Goal: Information Seeking & Learning: Learn about a topic

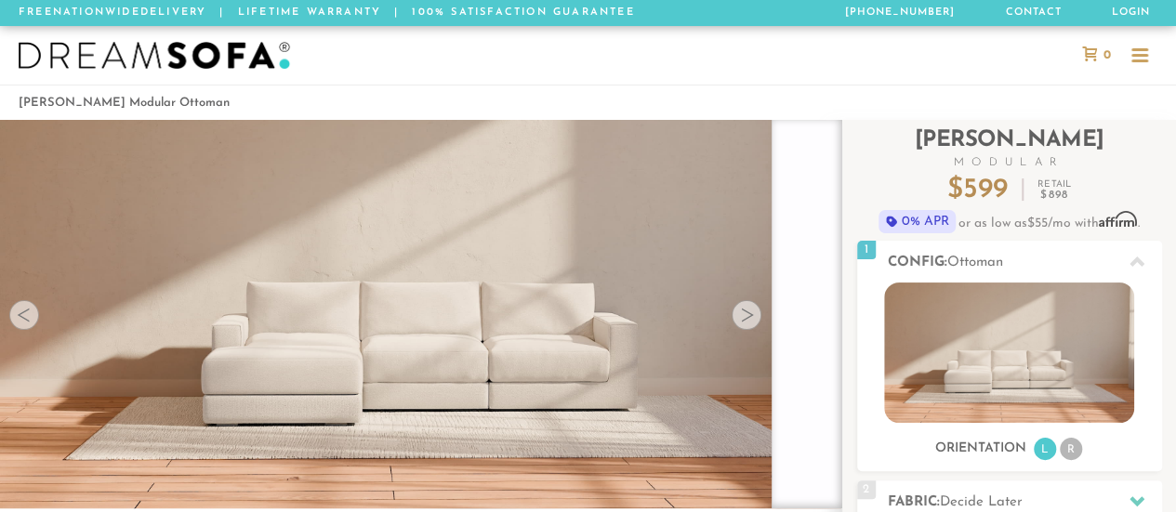
click at [750, 321] on div at bounding box center [746, 315] width 30 height 30
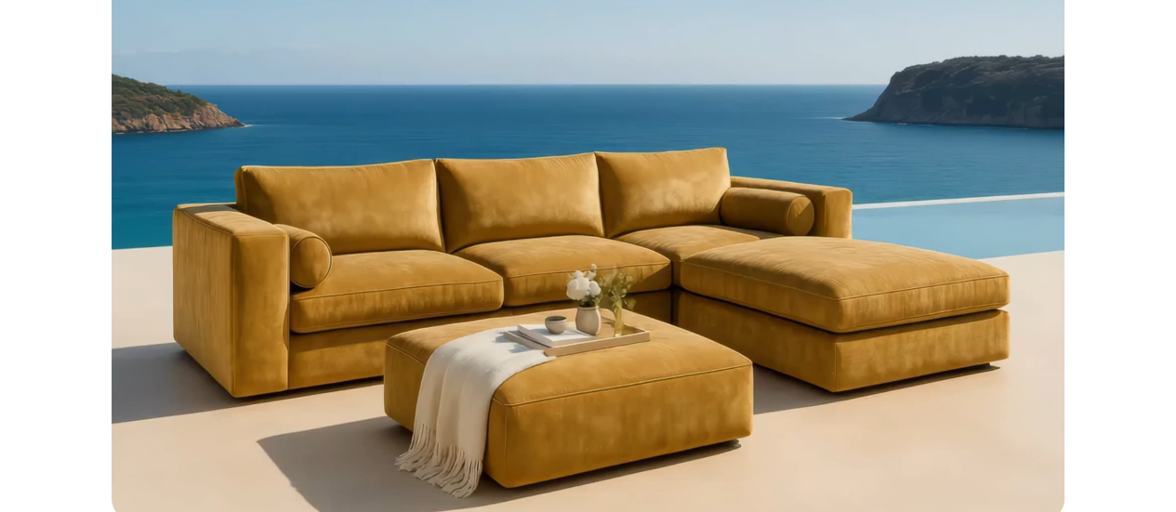
scroll to position [1422, 0]
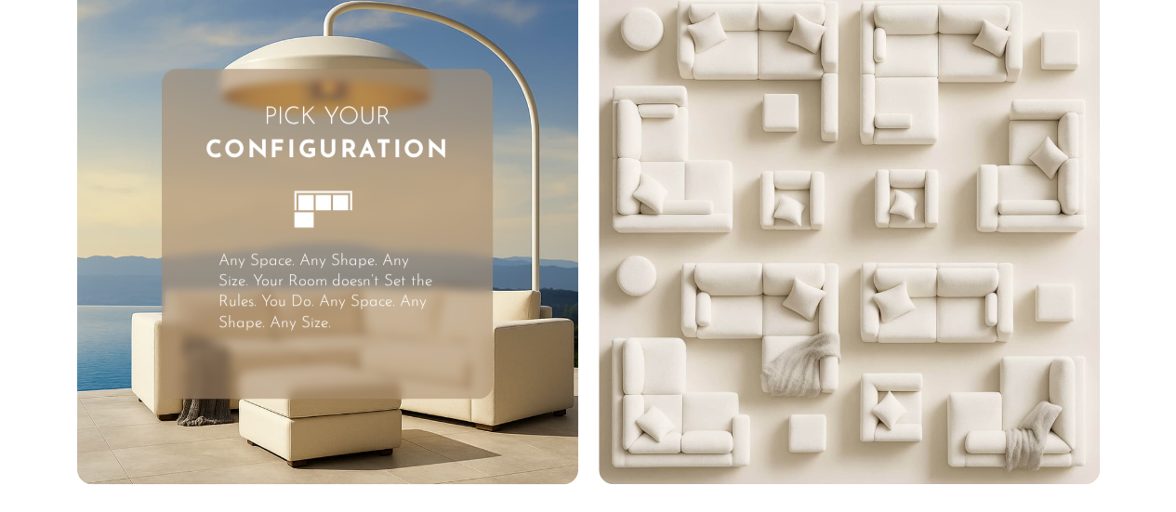
scroll to position [4112, 0]
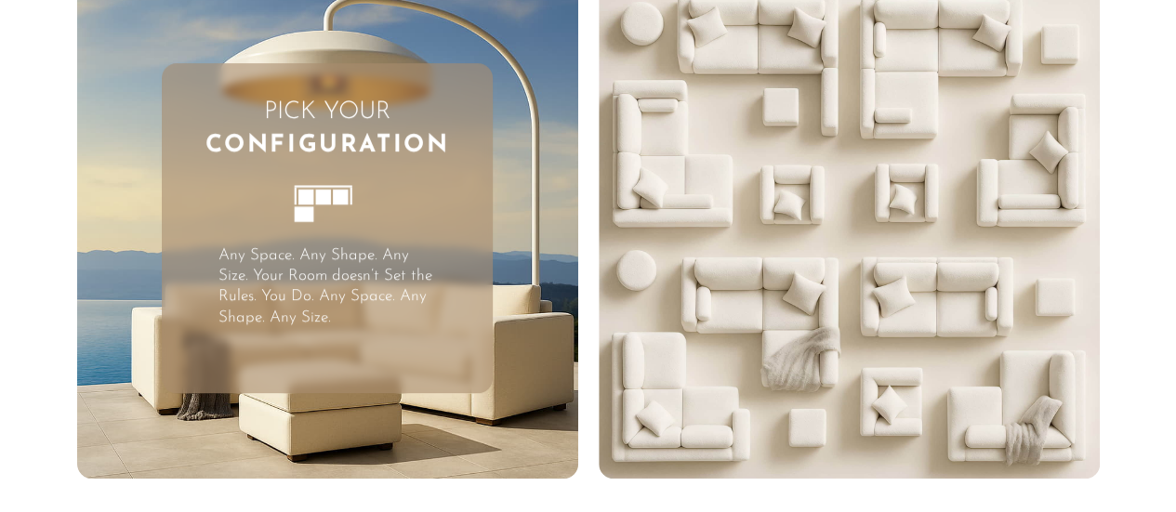
click at [398, 317] on p "Any Space. Any Shape. Any Size. Your Room doesn’t Set the Rules. You Do. Any Sp…" at bounding box center [327, 286] width 218 height 82
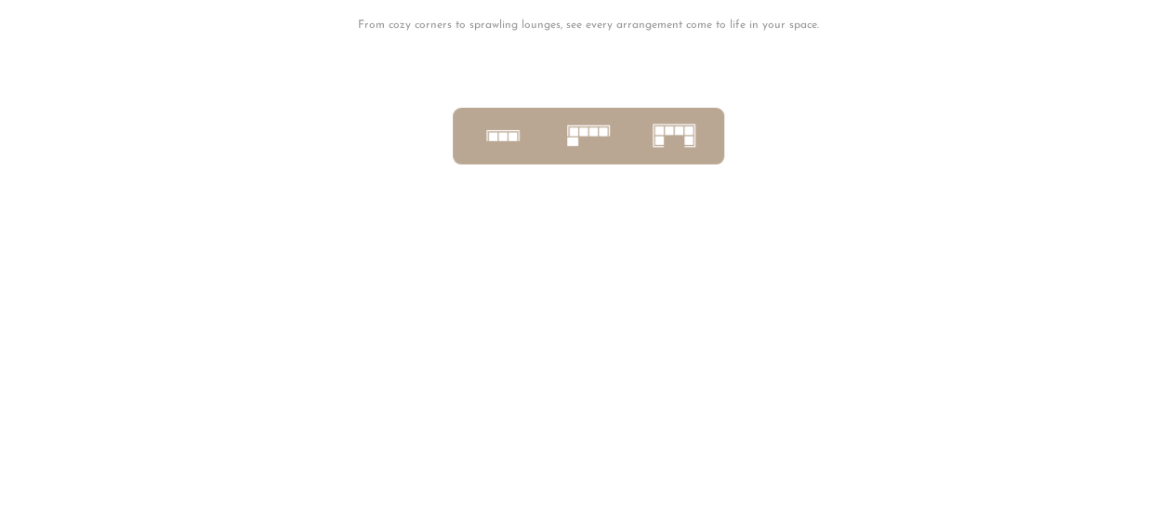
scroll to position [6652, 0]
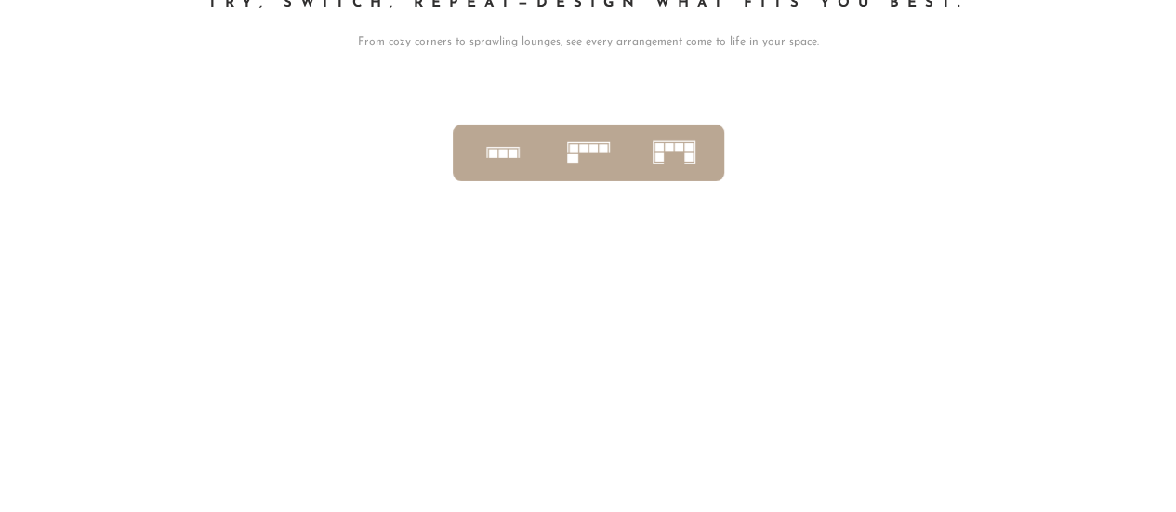
click at [584, 178] on icon at bounding box center [589, 153] width 58 height 58
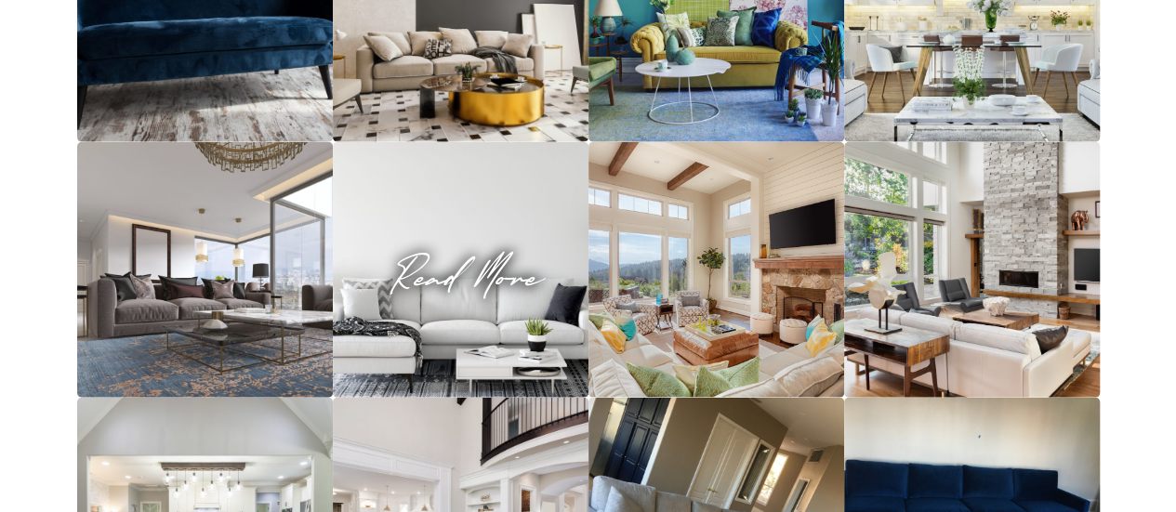
scroll to position [19923, 0]
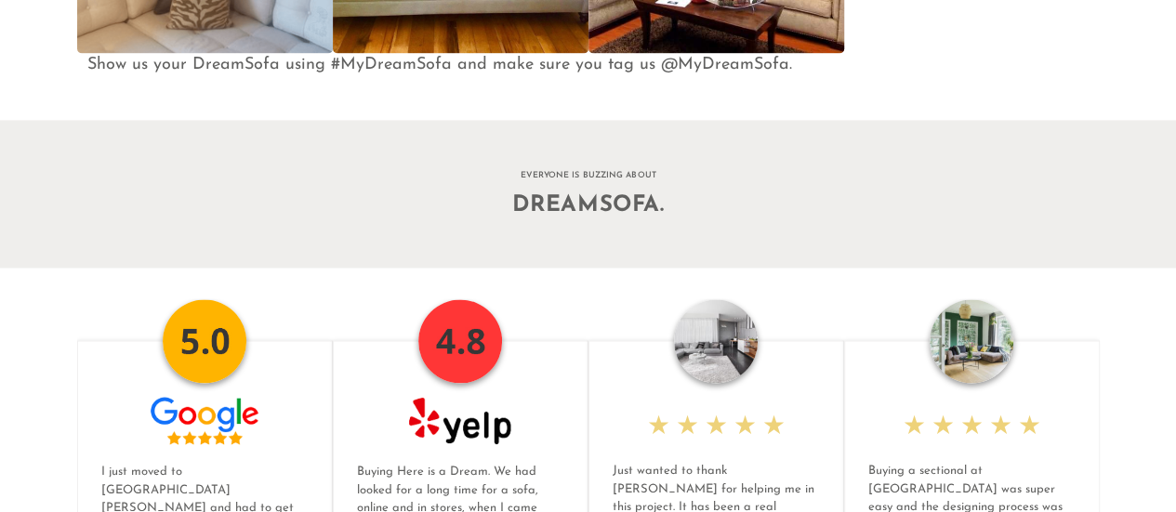
scroll to position [22541, 0]
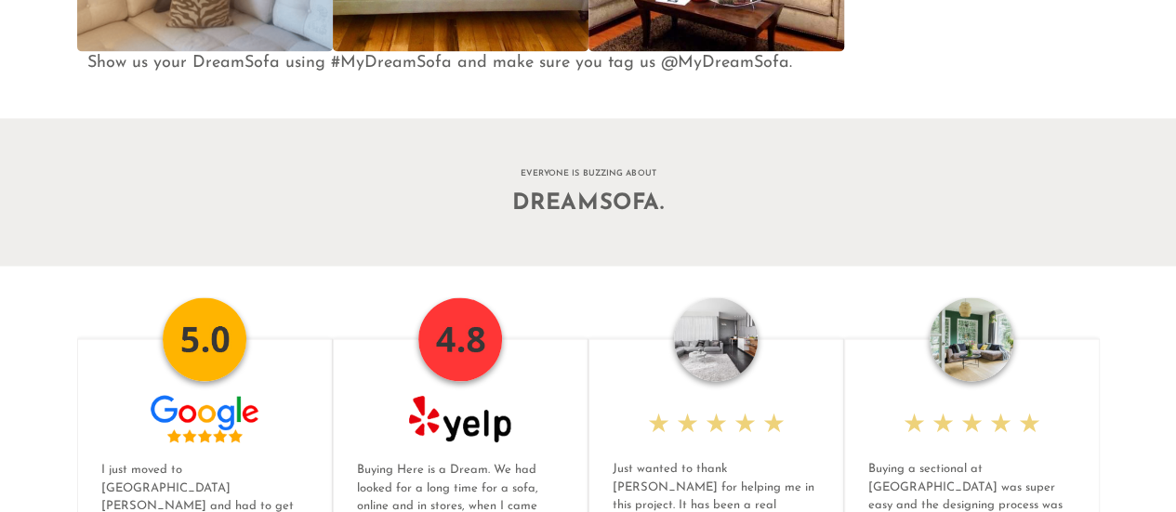
click at [606, 215] on span "DreamSofa." at bounding box center [588, 203] width 1176 height 22
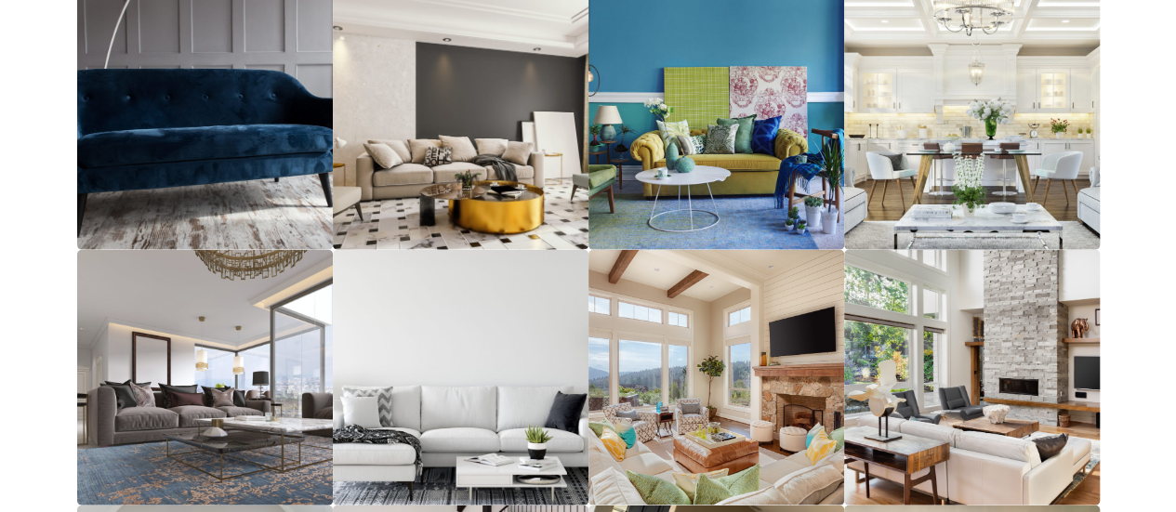
scroll to position [19780, 0]
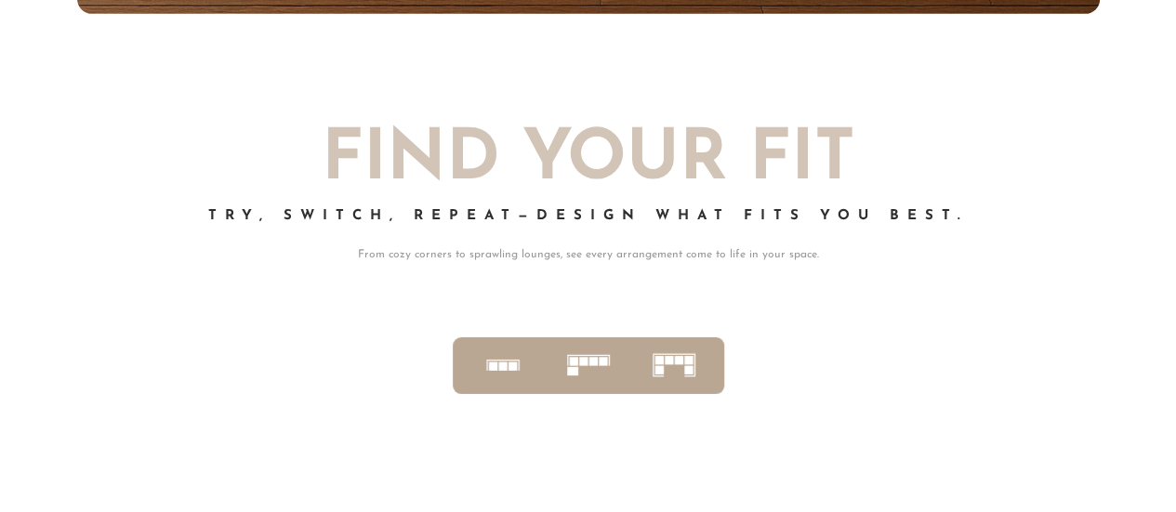
scroll to position [6438, 0]
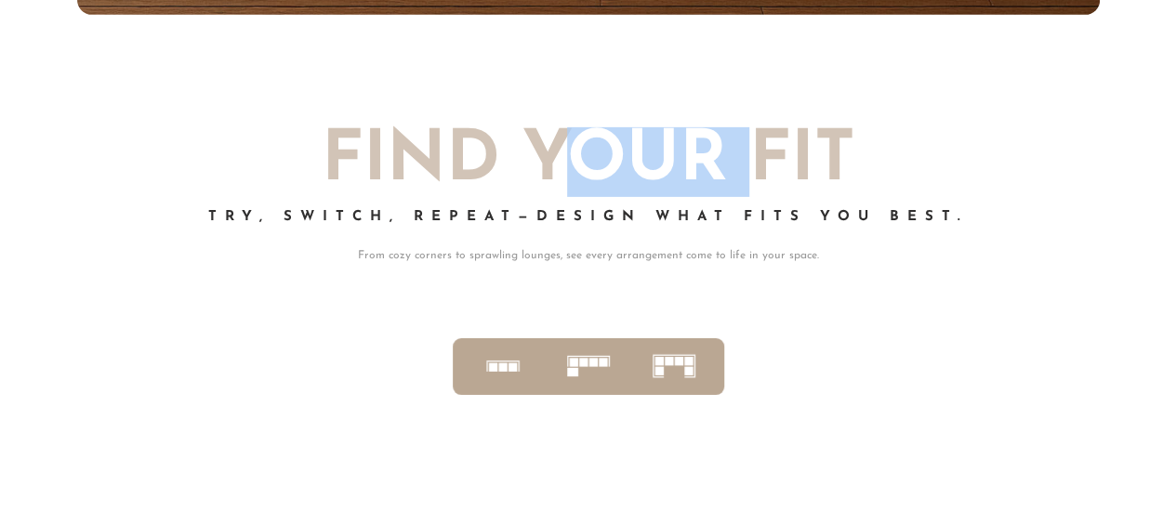
drag, startPoint x: 563, startPoint y: 159, endPoint x: 758, endPoint y: 156, distance: 195.2
click at [758, 156] on h2 "Find Your Fit" at bounding box center [588, 162] width 1022 height 70
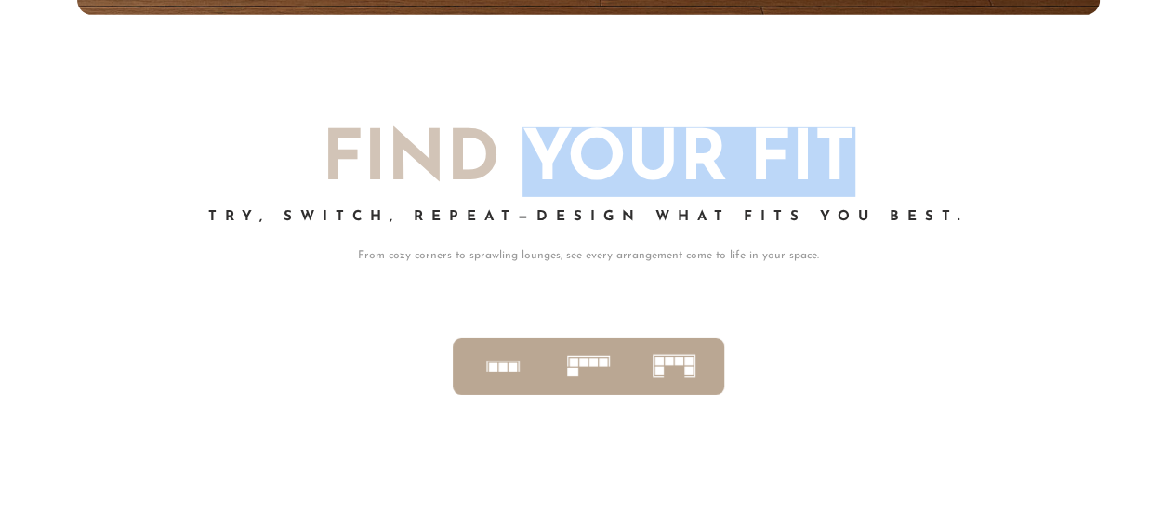
drag, startPoint x: 541, startPoint y: 174, endPoint x: 861, endPoint y: 138, distance: 321.7
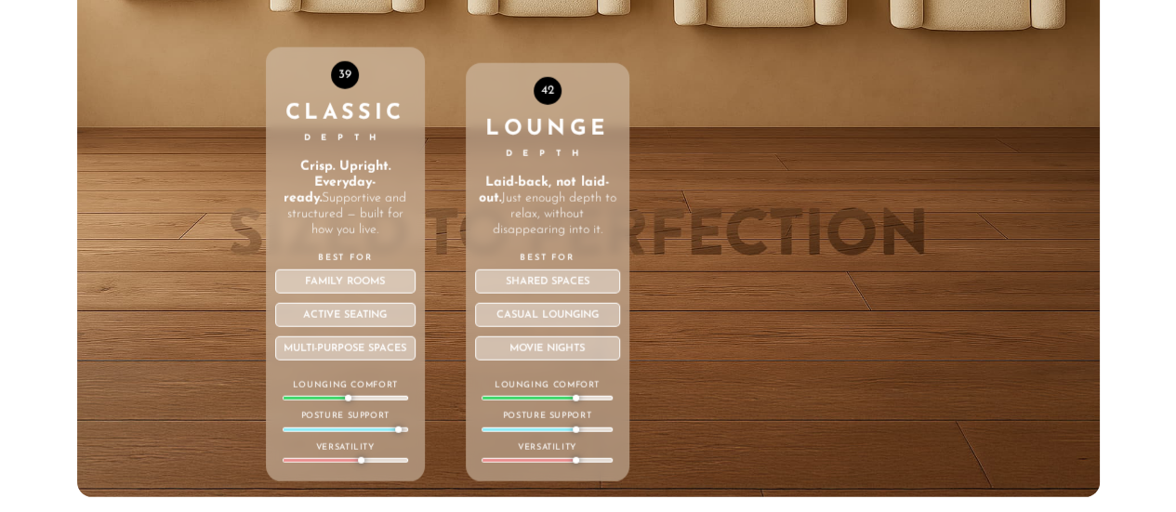
scroll to position [5963, 0]
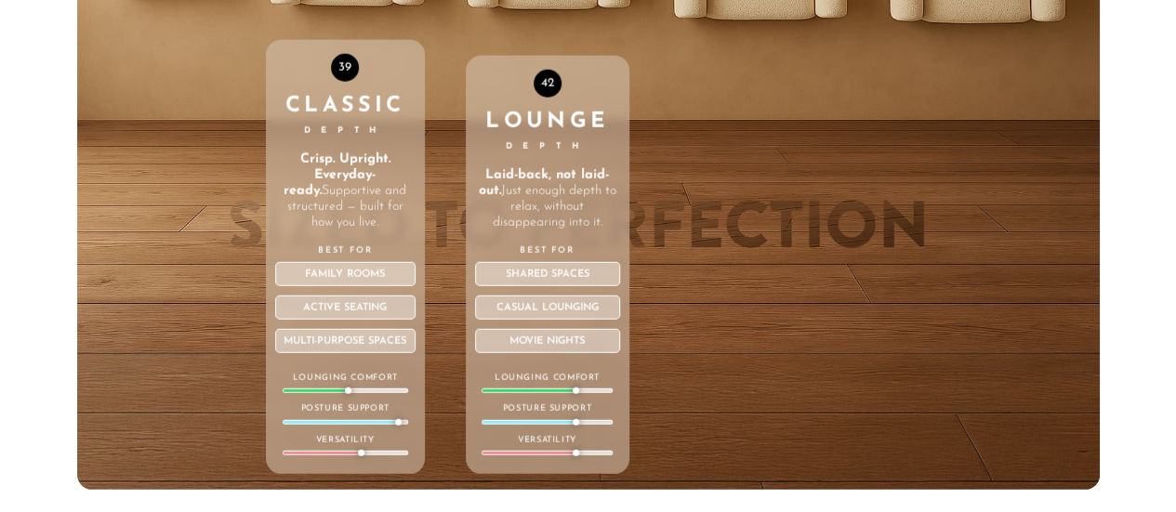
drag, startPoint x: 578, startPoint y: 406, endPoint x: 560, endPoint y: 400, distance: 19.7
click at [560, 394] on div "Lounging Comfort" at bounding box center [546, 383] width 130 height 22
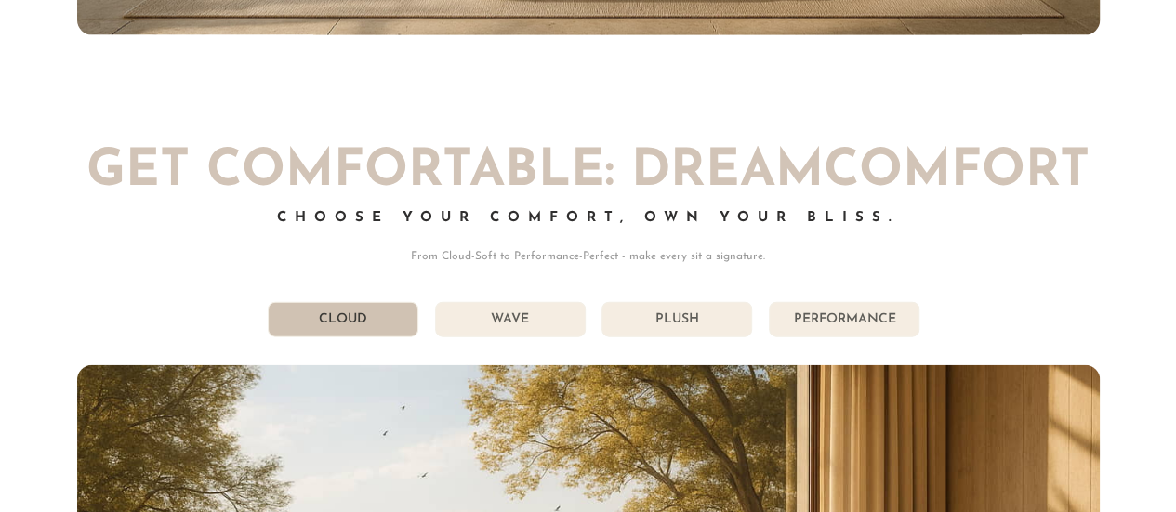
scroll to position [9188, 0]
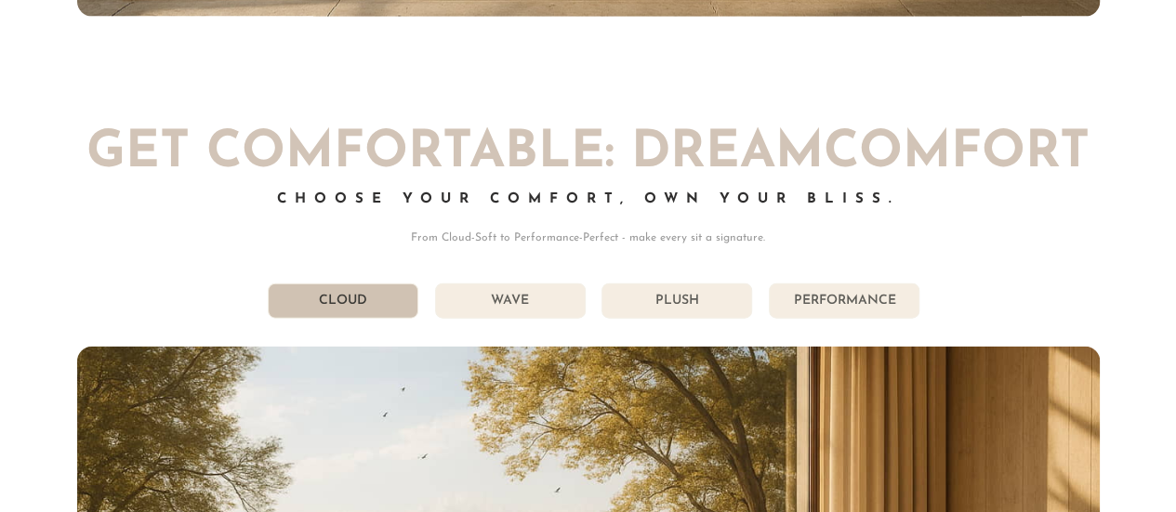
click at [580, 246] on p "From Cloud-Soft to Performance-Perfect - make every sit a signature." at bounding box center [588, 238] width 1022 height 17
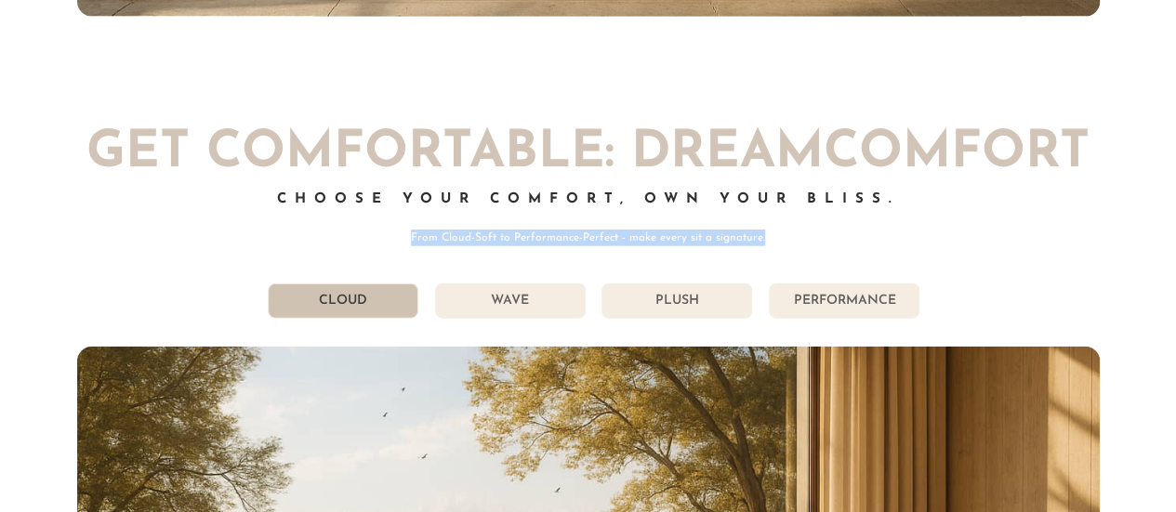
click at [580, 246] on p "From Cloud-Soft to Performance-Perfect - make every sit a signature." at bounding box center [588, 238] width 1022 height 17
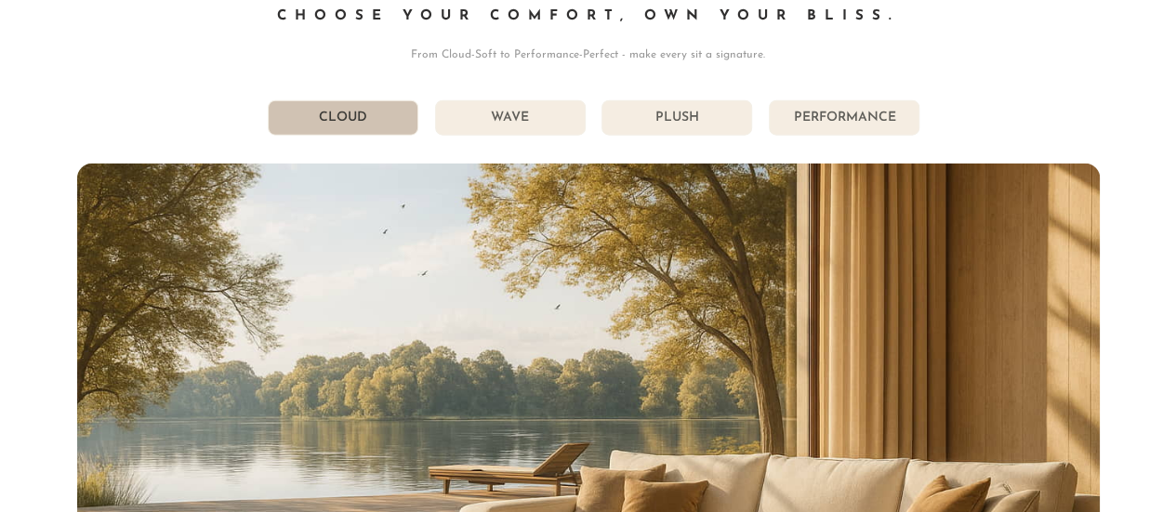
scroll to position [9372, 0]
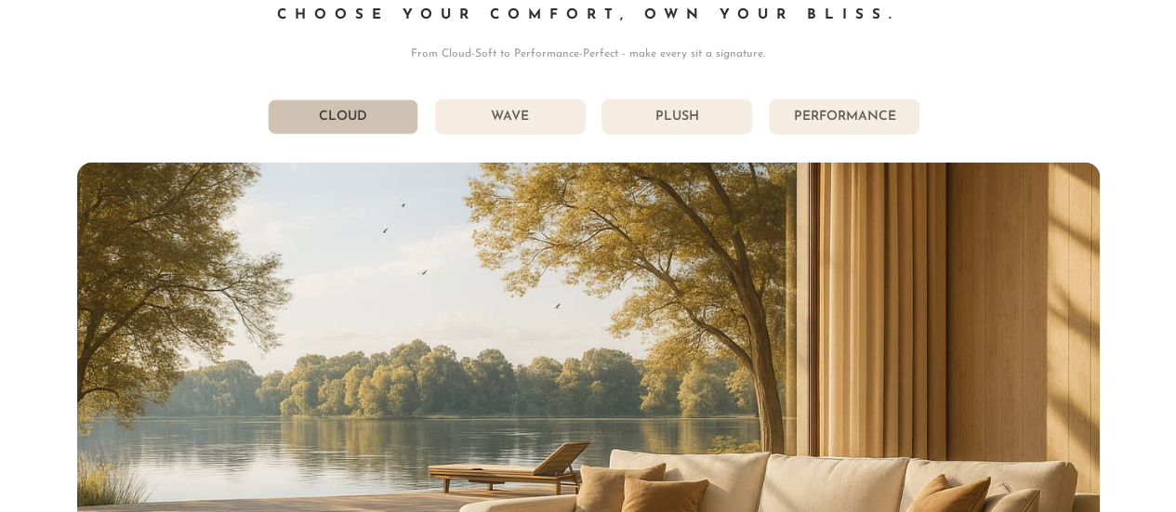
click at [507, 135] on li "Wave" at bounding box center [510, 116] width 151 height 35
click at [468, 122] on li "Wave" at bounding box center [510, 116] width 151 height 35
click at [459, 129] on li "Wave" at bounding box center [510, 116] width 151 height 35
click at [349, 116] on li "Cloud" at bounding box center [343, 116] width 151 height 35
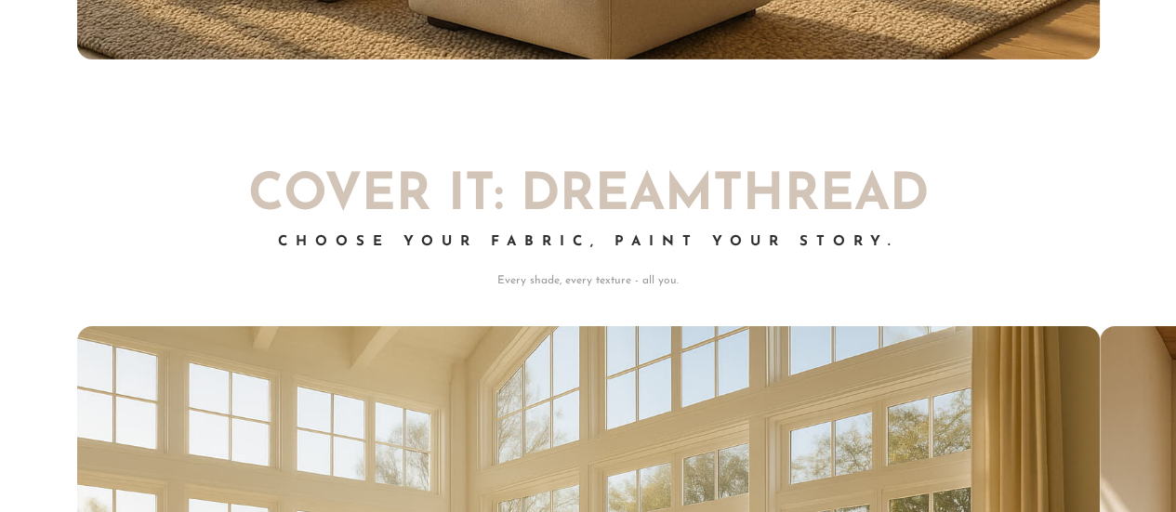
scroll to position [10142, 0]
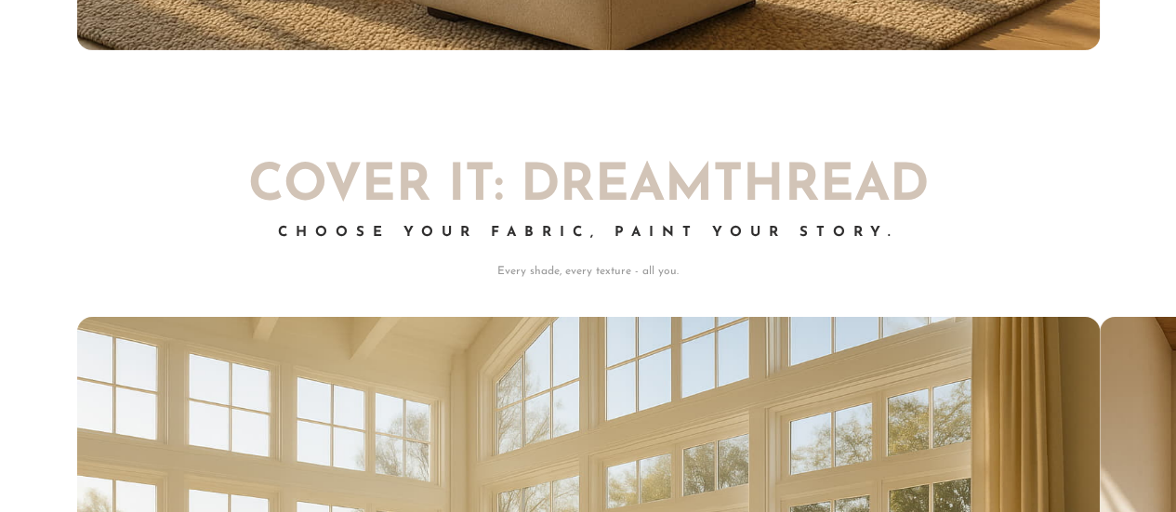
click at [569, 184] on h2 "COVER IT: DreamThread" at bounding box center [588, 187] width 1022 height 51
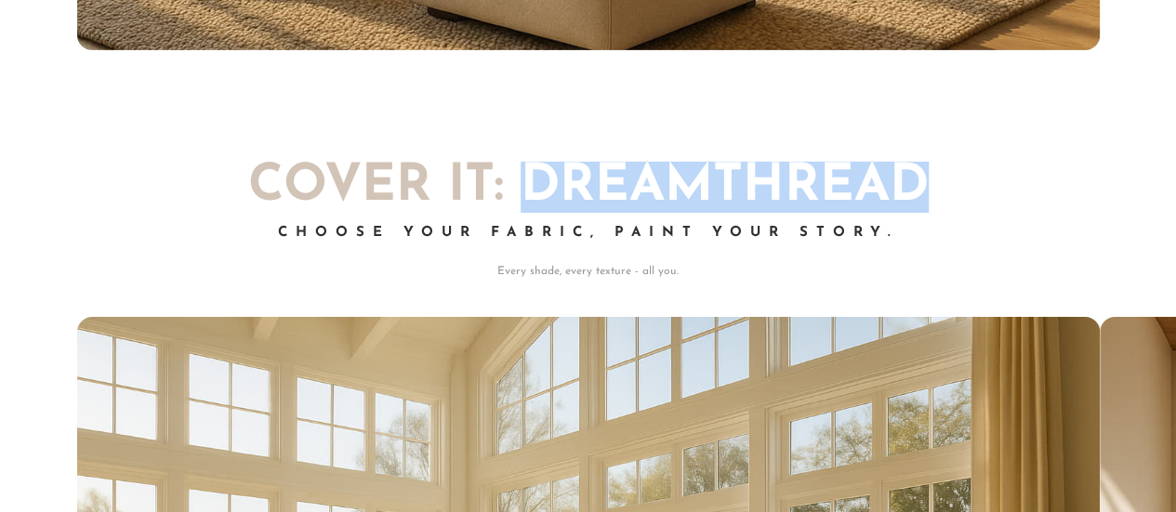
click at [569, 184] on h2 "COVER IT: DreamThread" at bounding box center [588, 187] width 1022 height 51
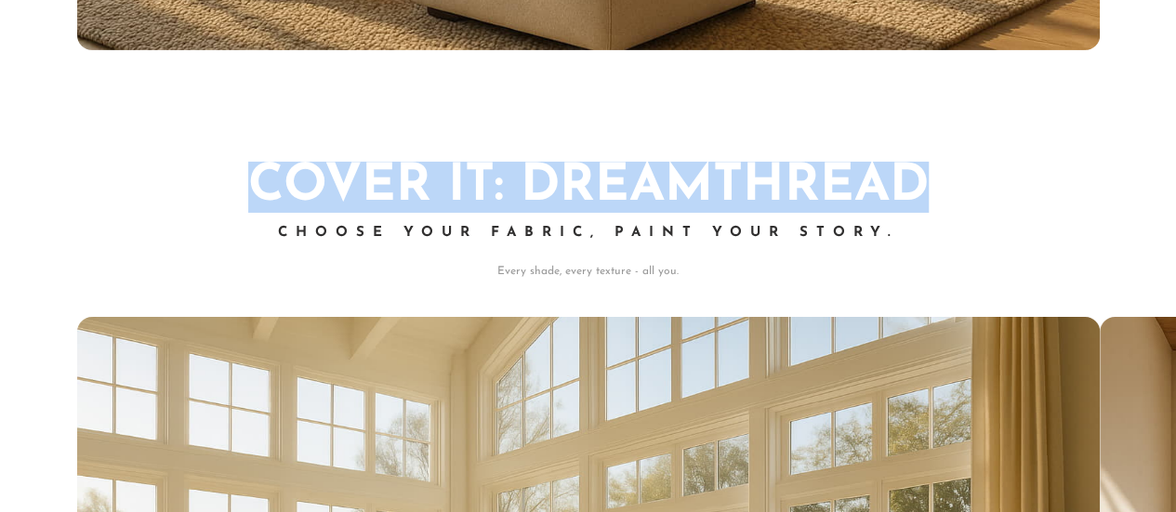
click at [569, 184] on h2 "COVER IT: DreamThread" at bounding box center [588, 187] width 1022 height 51
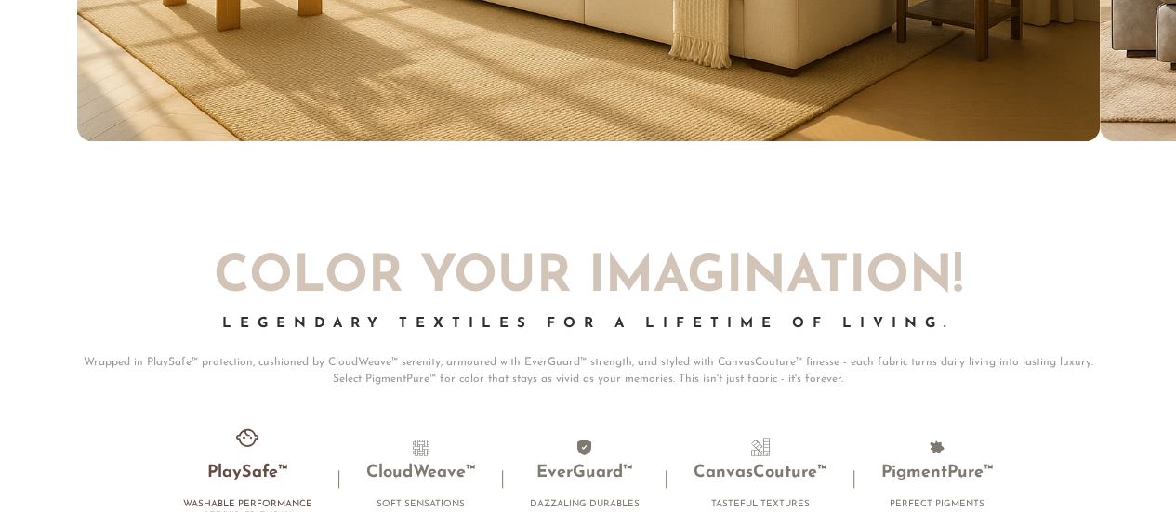
scroll to position [11011, 0]
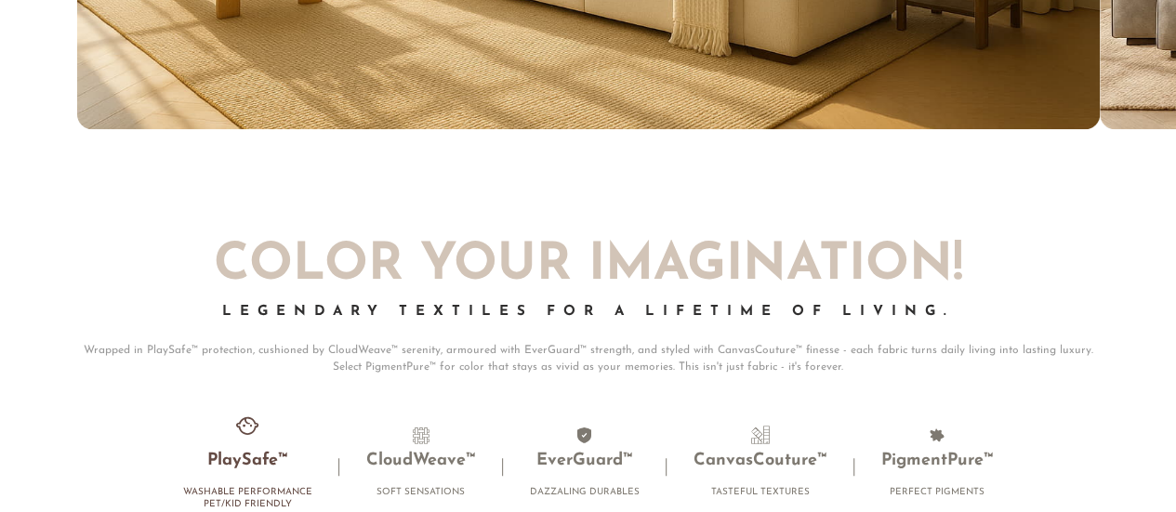
click at [550, 310] on div "Color Your Imagination! Legendary Textiles for a Lifetime of Living. Wrapped in…" at bounding box center [588, 308] width 1022 height 135
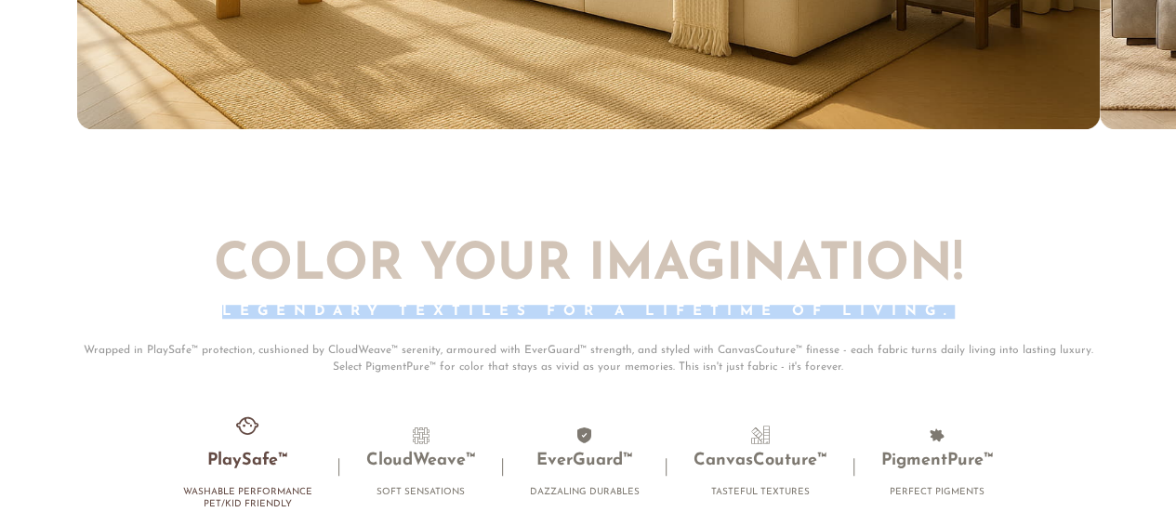
click at [550, 310] on div "Color Your Imagination! Legendary Textiles for a Lifetime of Living. Wrapped in…" at bounding box center [588, 308] width 1022 height 135
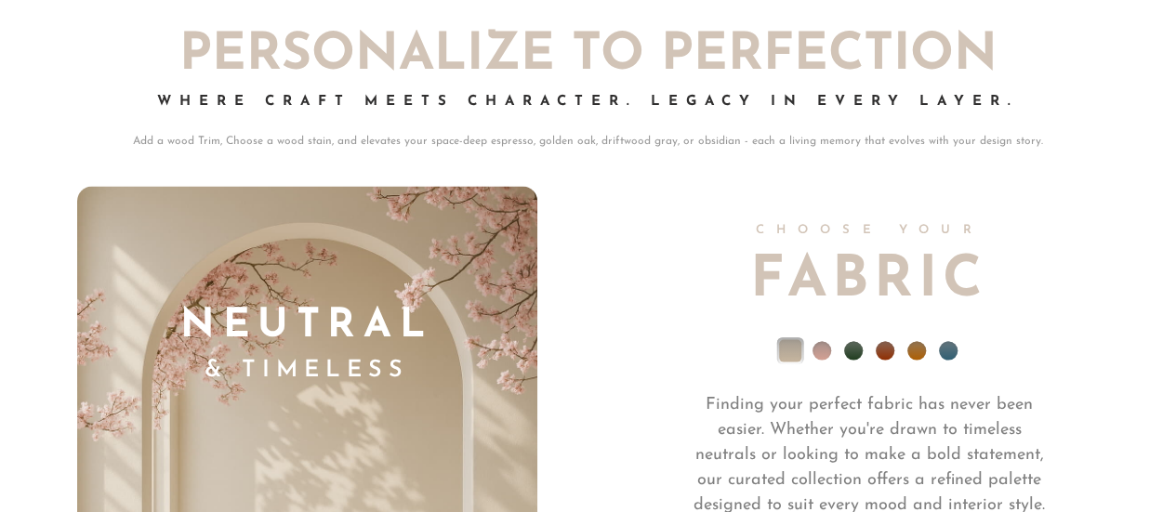
scroll to position [12209, 0]
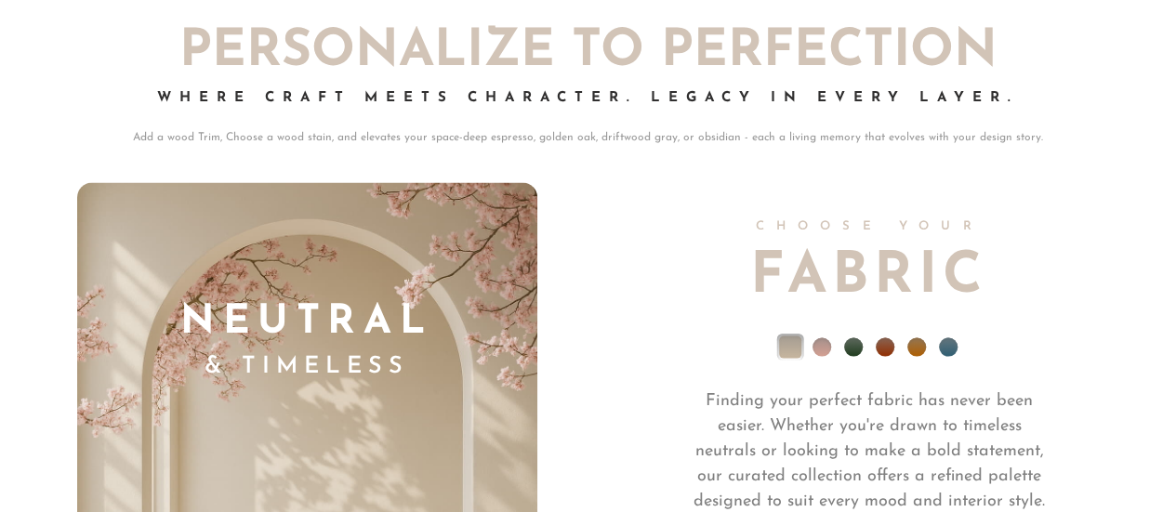
click at [530, 46] on h2 "Personalize To Perfection" at bounding box center [588, 52] width 1022 height 51
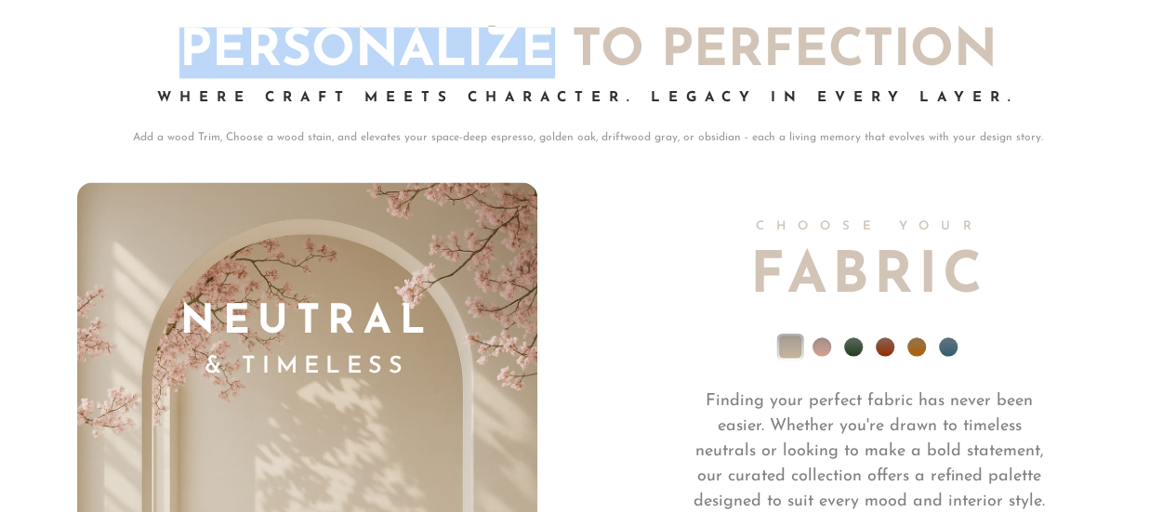
click at [530, 46] on h2 "Personalize To Perfection" at bounding box center [588, 52] width 1022 height 51
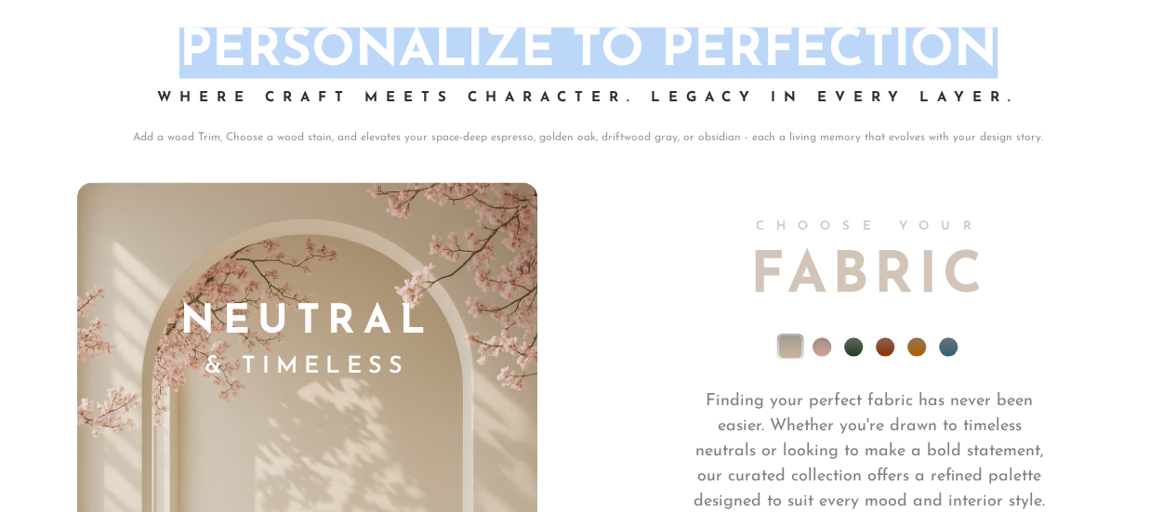
click at [530, 46] on h2 "Personalize To Perfection" at bounding box center [588, 52] width 1022 height 51
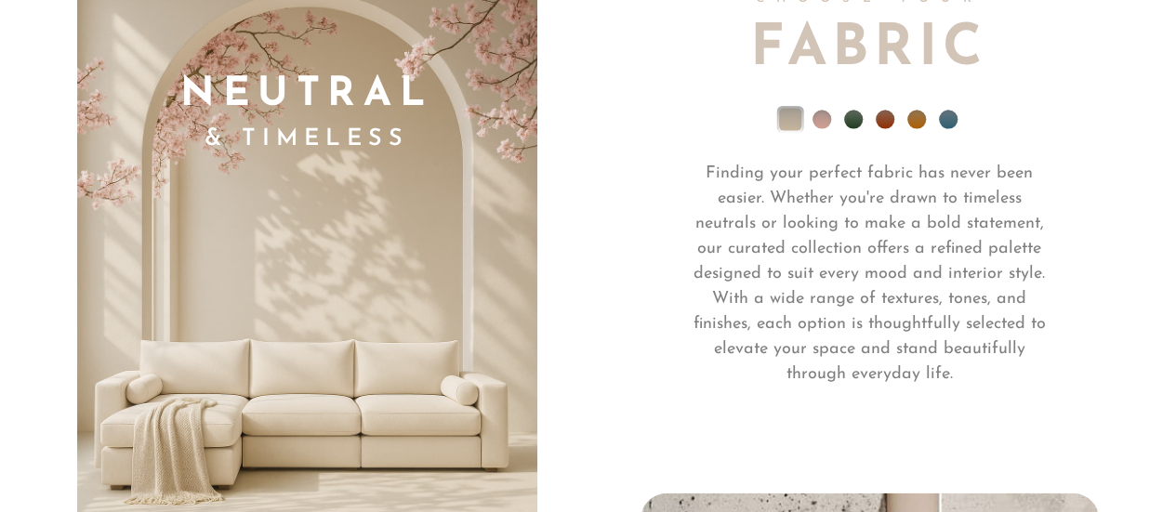
scroll to position [12441, 0]
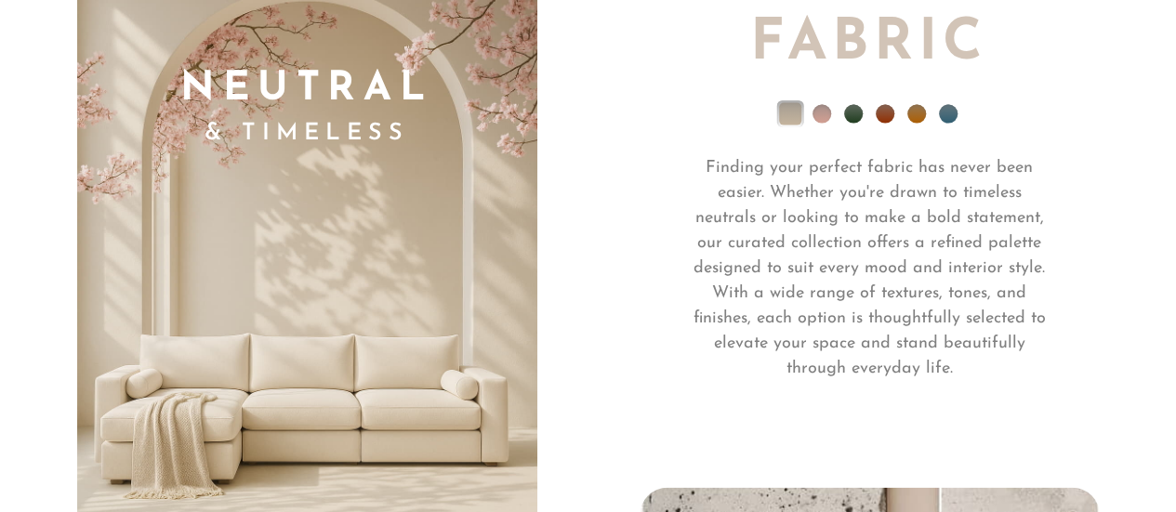
click at [825, 124] on li at bounding box center [821, 114] width 19 height 19
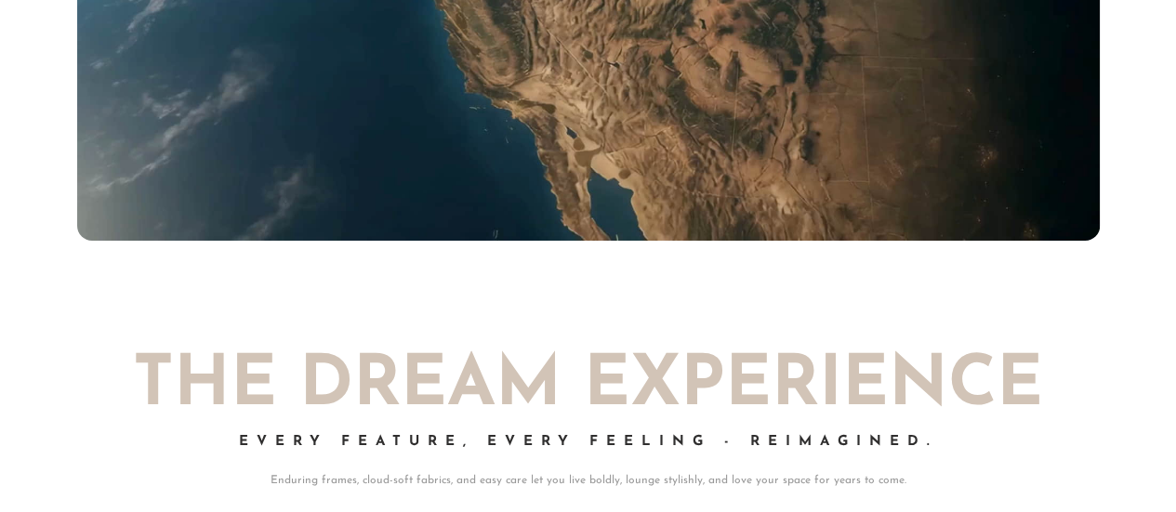
scroll to position [17496, 0]
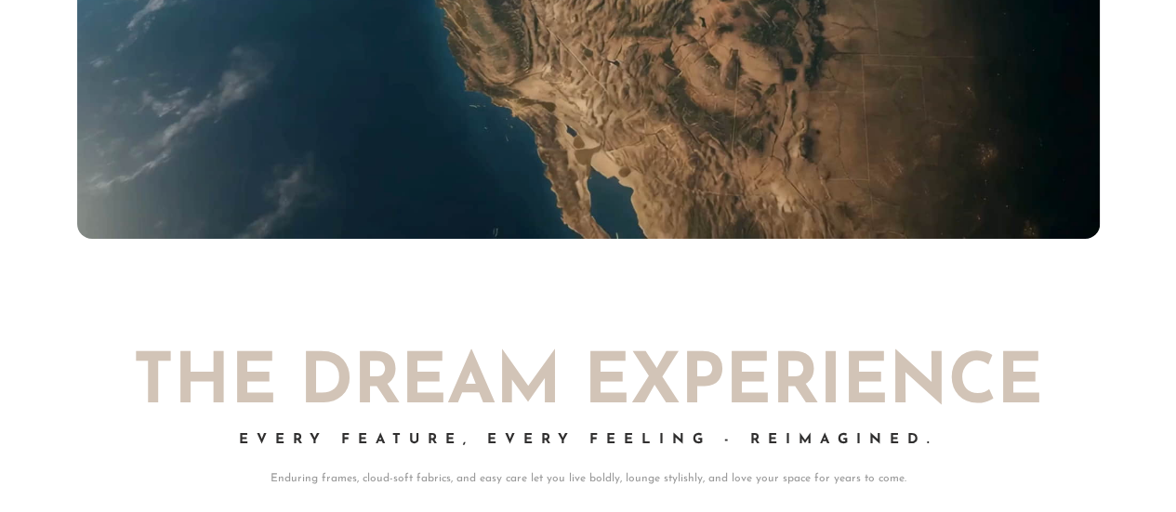
click at [565, 393] on h2 "THE DREAM EXPERIENCE" at bounding box center [588, 385] width 1022 height 70
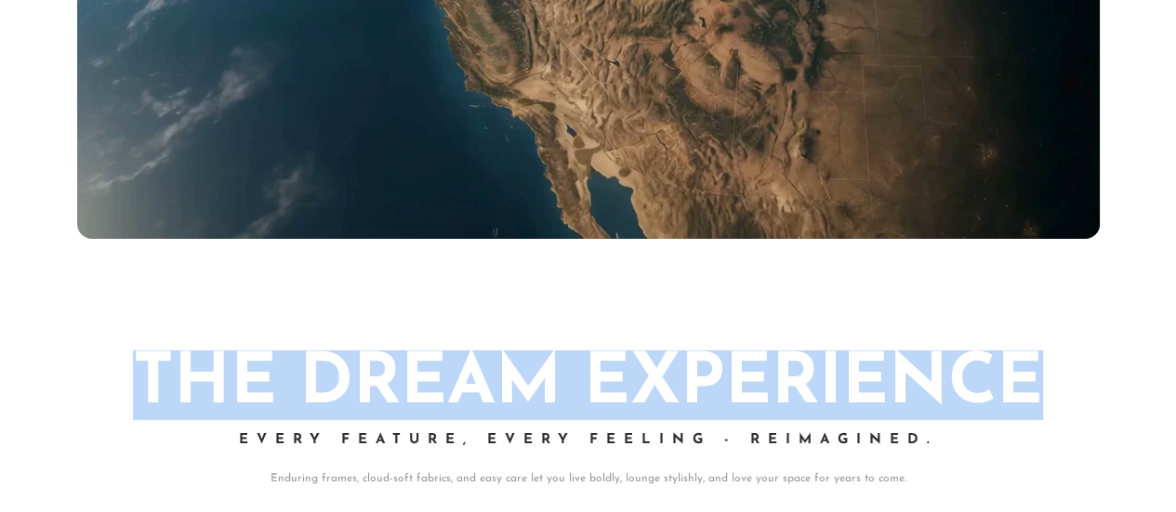
click at [565, 393] on h2 "THE DREAM EXPERIENCE" at bounding box center [588, 385] width 1022 height 70
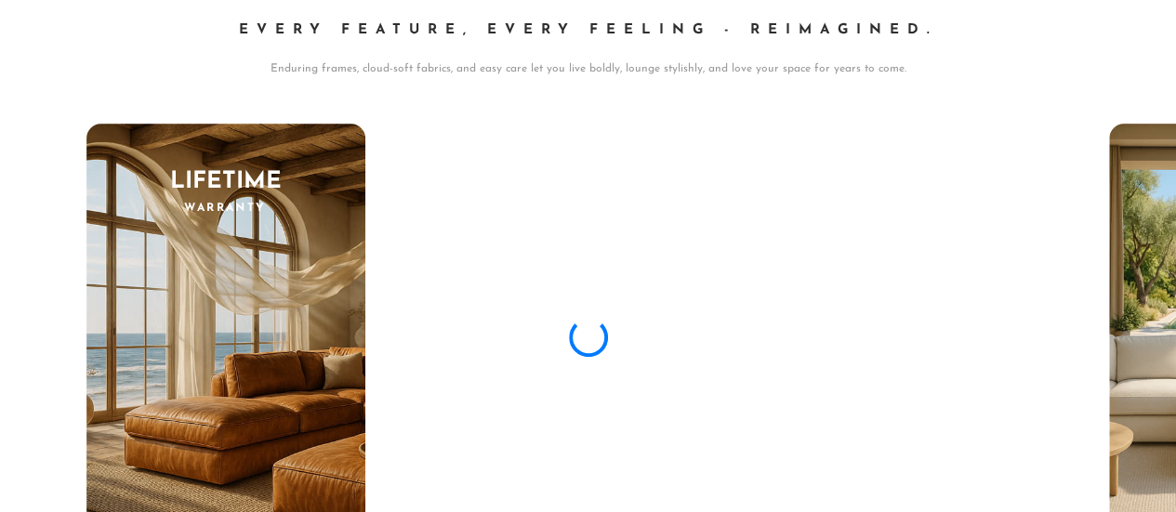
scroll to position [17908, 0]
